Goal: Find specific page/section: Find specific page/section

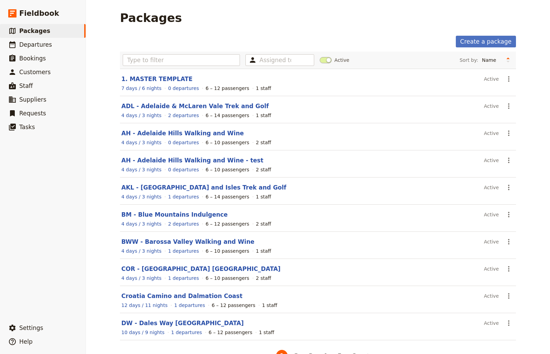
click at [136, 64] on input "text" at bounding box center [181, 60] width 117 height 12
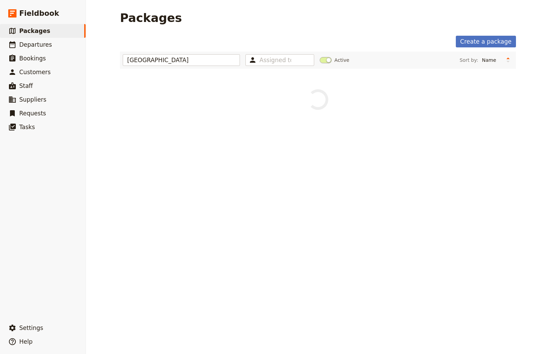
type input "[GEOGRAPHIC_DATA]"
click at [142, 81] on link "MON - [GEOGRAPHIC_DATA]" at bounding box center [166, 79] width 91 height 7
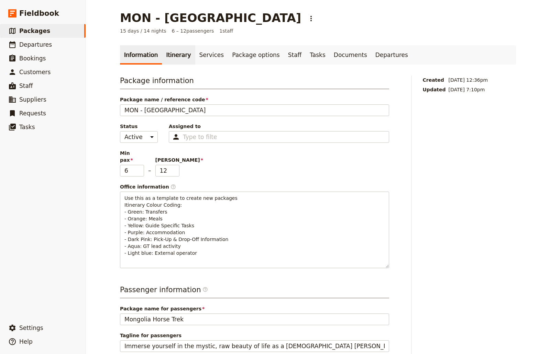
click at [168, 56] on link "Itinerary" at bounding box center [178, 54] width 33 height 19
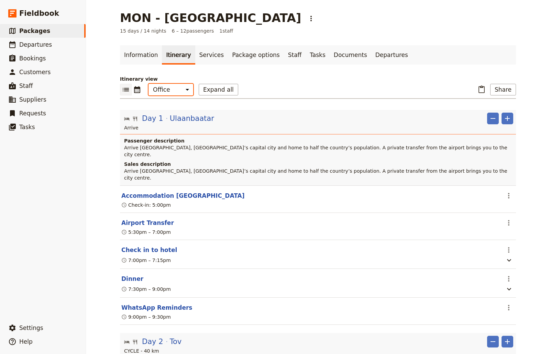
click at [178, 92] on select "Office Guide Passenger Sales" at bounding box center [170, 90] width 45 height 12
select select "MARKETING"
click at [148, 84] on select "Office Guide Passenger Sales" at bounding box center [170, 90] width 45 height 12
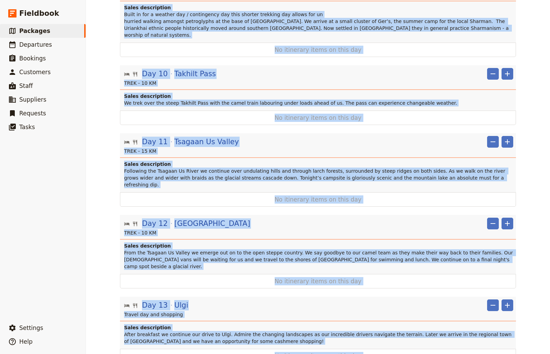
scroll to position [883, 0]
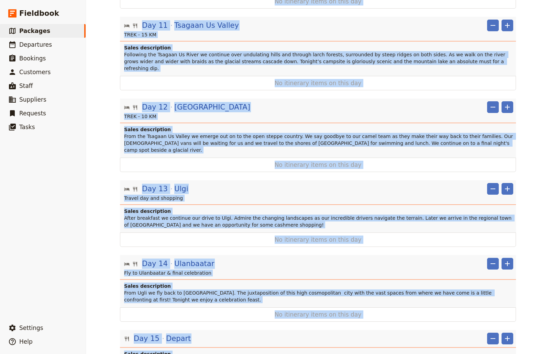
drag, startPoint x: 115, startPoint y: 53, endPoint x: 275, endPoint y: 333, distance: 322.5
copy div "Lor 2 Ipsumdolors ​ ​ Ametco Adipi elitseddoei Tempor Incididuntu, Laboreet’d m…"
